Goal: Task Accomplishment & Management: Manage account settings

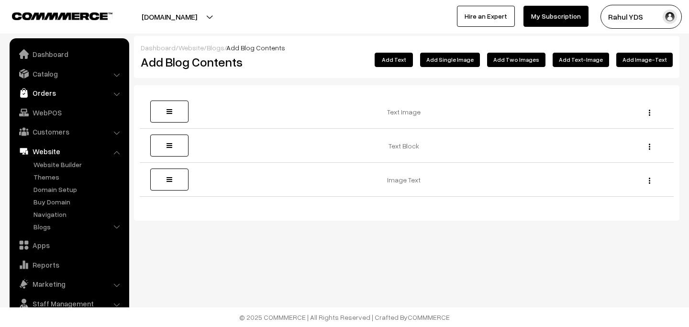
click at [67, 94] on link "Orders" at bounding box center [69, 92] width 114 height 17
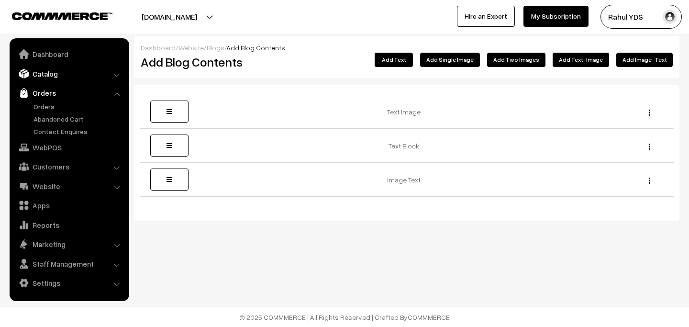
click at [45, 76] on link "Catalog" at bounding box center [69, 73] width 114 height 17
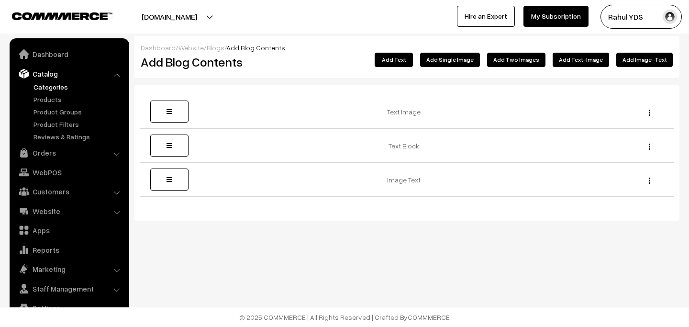
click at [44, 87] on link "Categories" at bounding box center [78, 87] width 95 height 10
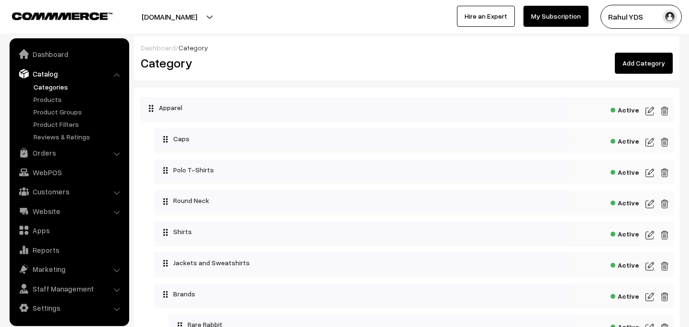
click at [641, 67] on link "Add Category" at bounding box center [644, 63] width 58 height 21
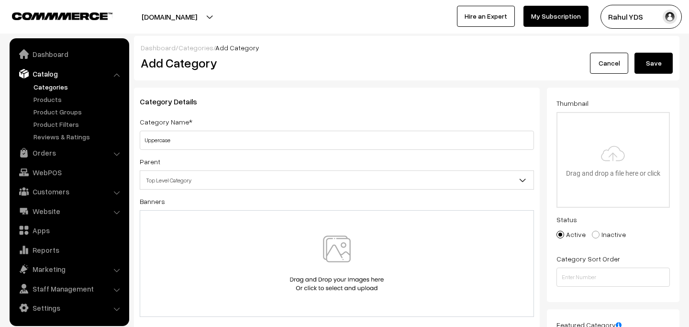
type input "Uppercase"
click at [297, 183] on span "Top Level Category" at bounding box center [336, 180] width 393 height 17
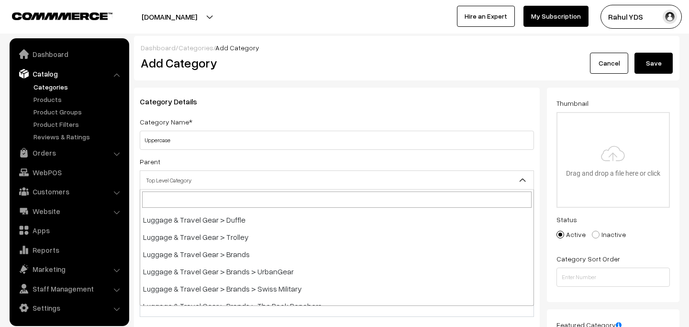
scroll to position [862, 0]
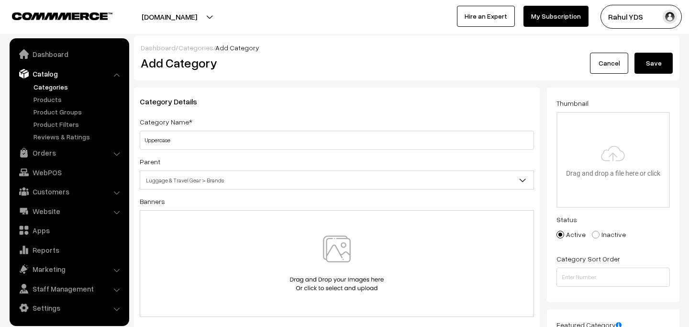
click at [321, 182] on span "Luggage & Travel Gear > Brands" at bounding box center [336, 180] width 393 height 17
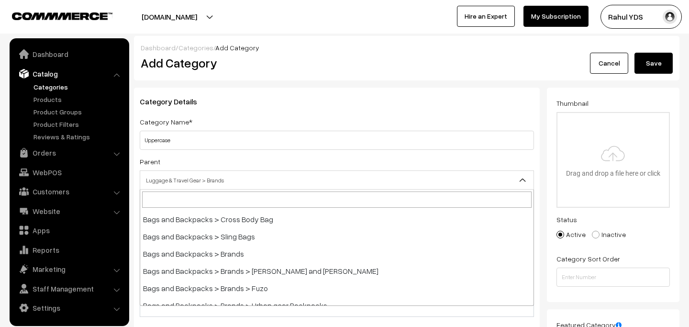
scroll to position [1069, 0]
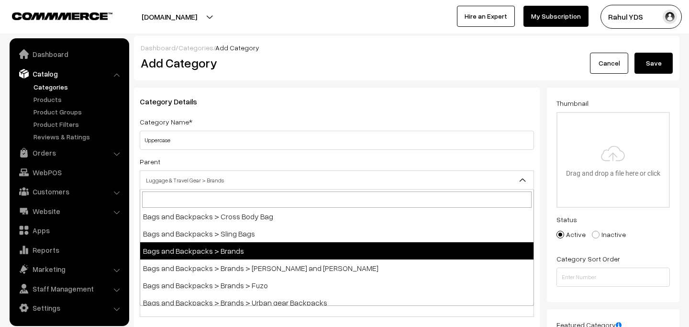
select select "65"
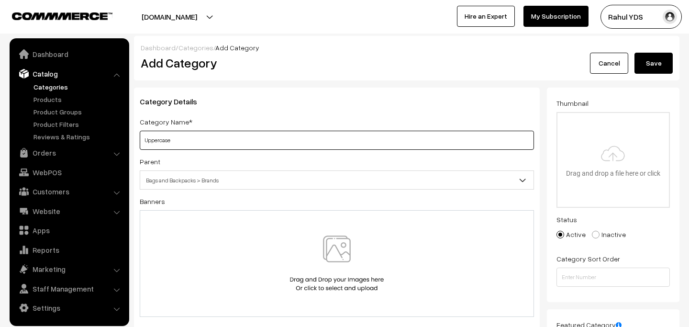
click at [241, 144] on input "Uppercase" at bounding box center [337, 140] width 394 height 19
paste input "Uppercase"
type input "Uppercase"
click at [663, 70] on button "Save" at bounding box center [653, 63] width 38 height 21
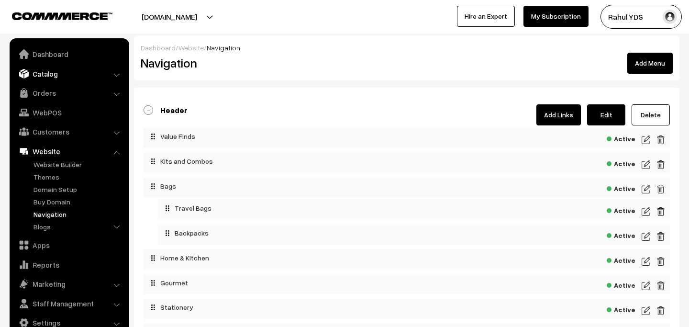
click at [75, 73] on link "Catalog" at bounding box center [69, 73] width 114 height 17
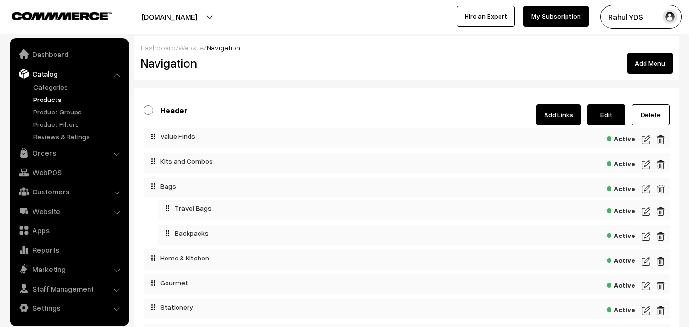
click at [47, 99] on link "Products" at bounding box center [78, 99] width 95 height 10
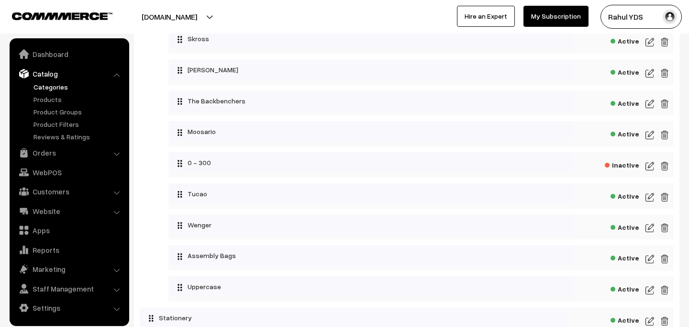
scroll to position [2175, 0]
click at [649, 291] on img at bounding box center [649, 289] width 9 height 11
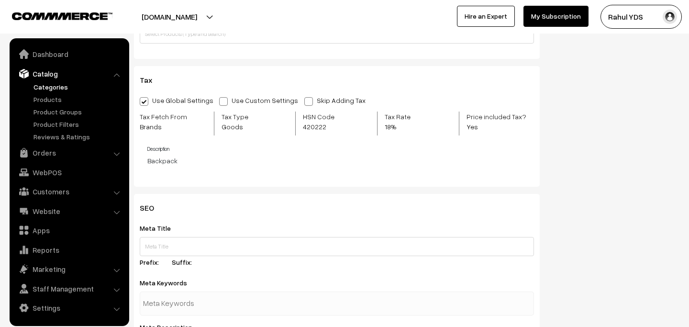
scroll to position [336, 0]
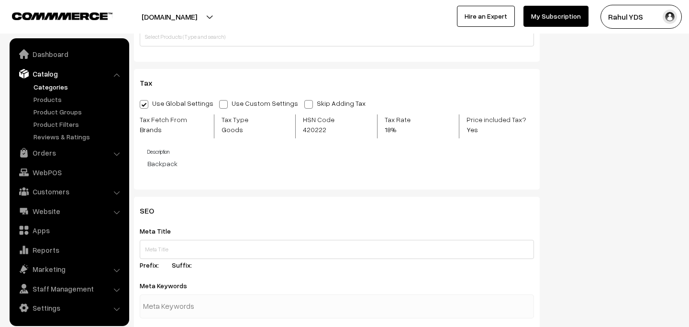
click at [316, 129] on span "420222" at bounding box center [330, 129] width 55 height 10
copy span "420222"
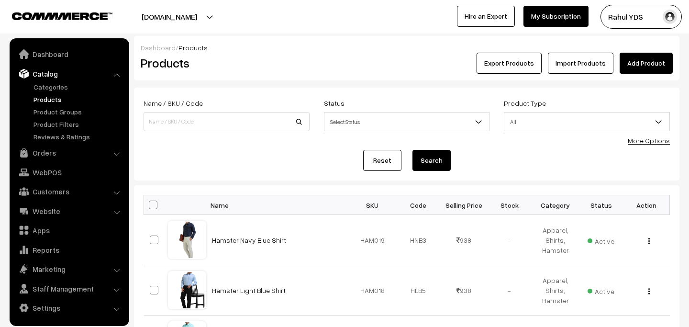
click at [581, 63] on link "Import Products" at bounding box center [581, 63] width 66 height 21
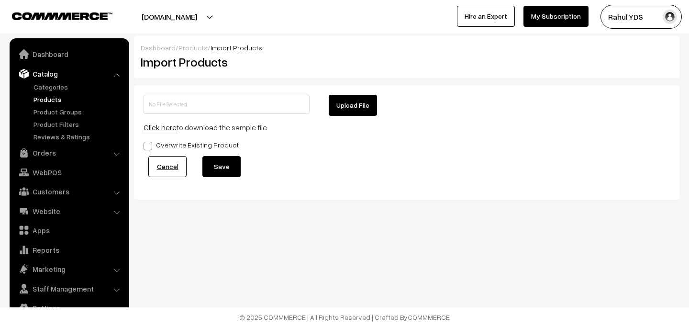
click at [352, 107] on button "Upload File" at bounding box center [353, 105] width 48 height 21
type input "Uppercase MDMD.zip"
click at [232, 167] on button "Save" at bounding box center [221, 166] width 38 height 21
